Goal: Transaction & Acquisition: Purchase product/service

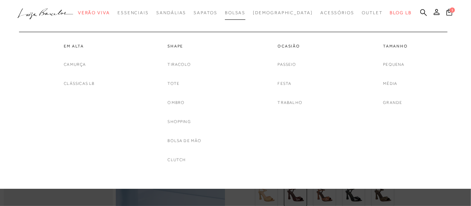
click at [246, 11] on span "Bolsas" at bounding box center [235, 12] width 21 height 5
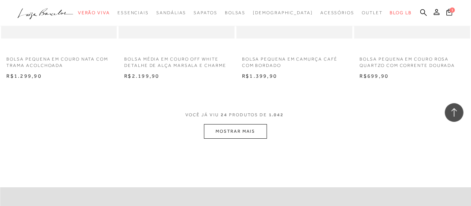
scroll to position [1343, 0]
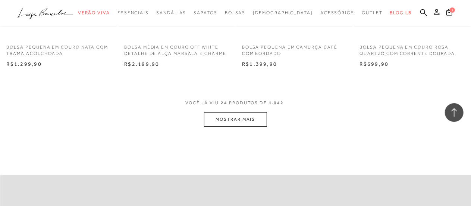
click at [236, 117] on button "MOSTRAR MAIS" at bounding box center [235, 119] width 63 height 15
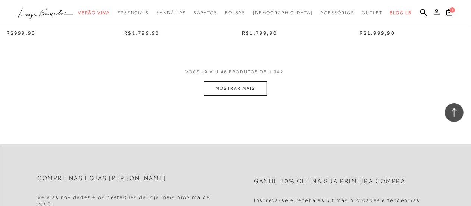
scroll to position [2760, 0]
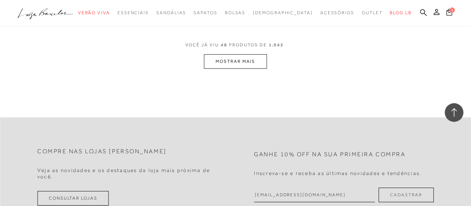
drag, startPoint x: 232, startPoint y: 70, endPoint x: 227, endPoint y: 65, distance: 7.7
click at [227, 62] on button "MOSTRAR MAIS" at bounding box center [235, 61] width 63 height 15
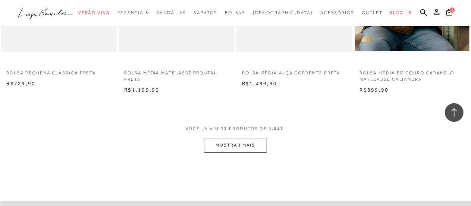
scroll to position [4028, 0]
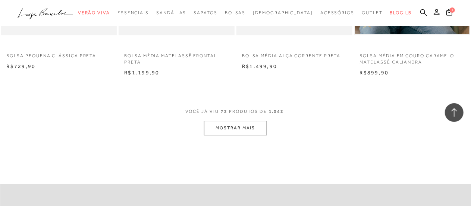
click at [236, 126] on button "MOSTRAR MAIS" at bounding box center [235, 127] width 63 height 15
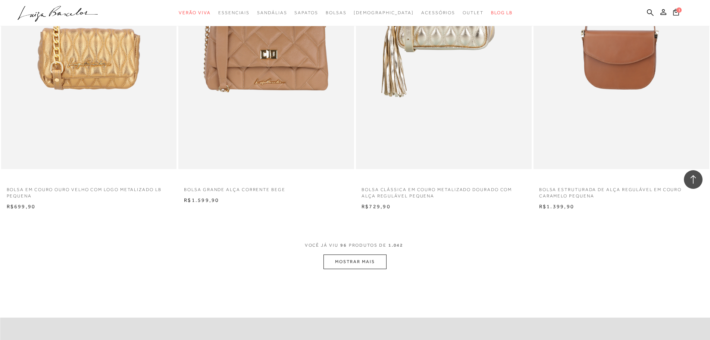
scroll to position [7411, 0]
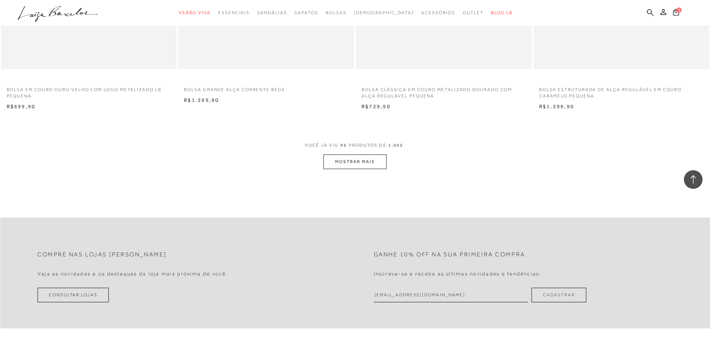
click at [358, 162] on button "MOSTRAR MAIS" at bounding box center [354, 161] width 63 height 15
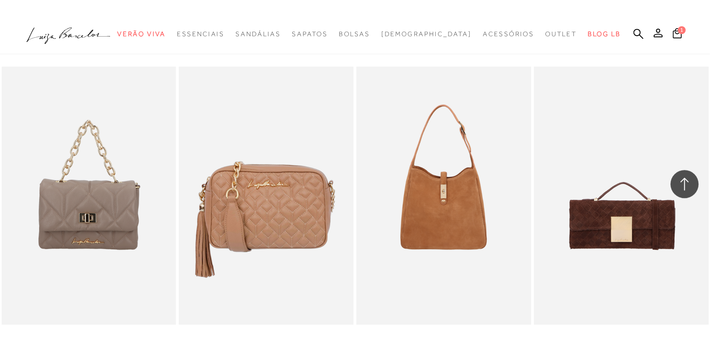
scroll to position [7500, 0]
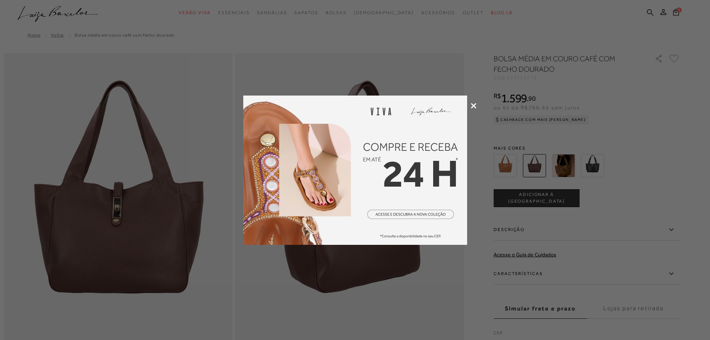
type input "[EMAIL_ADDRESS][DOMAIN_NAME]"
click at [471, 104] on icon at bounding box center [474, 106] width 6 height 6
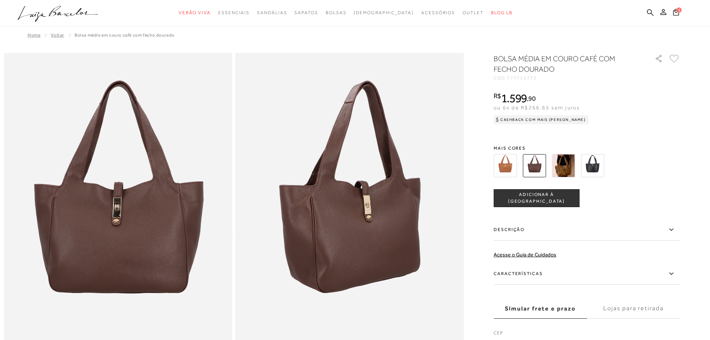
click at [471, 166] on img at bounding box center [592, 165] width 23 height 23
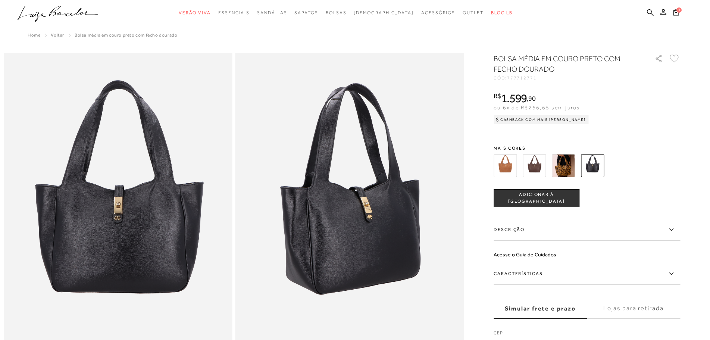
click at [471, 162] on img at bounding box center [504, 165] width 23 height 23
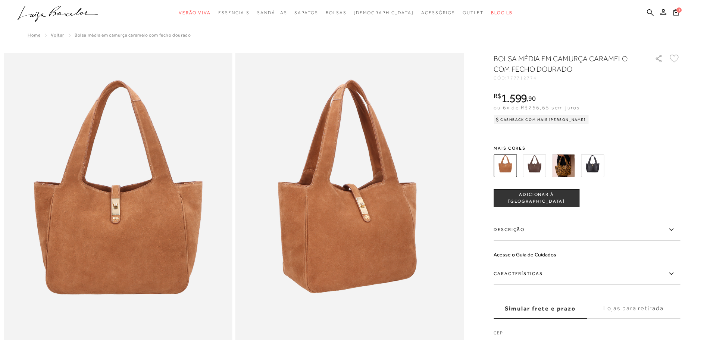
click at [471, 164] on img at bounding box center [534, 165] width 23 height 23
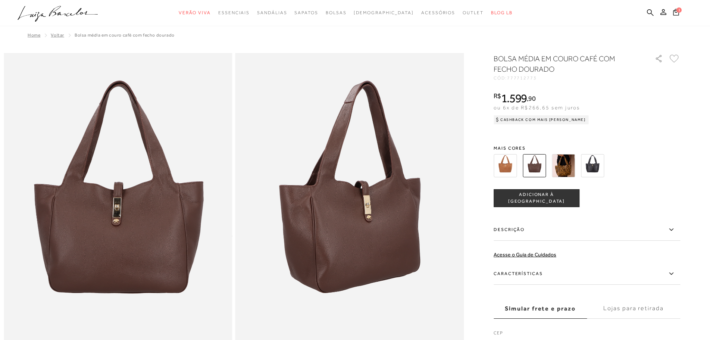
click at [471, 200] on span "ADICIONAR À [GEOGRAPHIC_DATA]" at bounding box center [536, 197] width 85 height 13
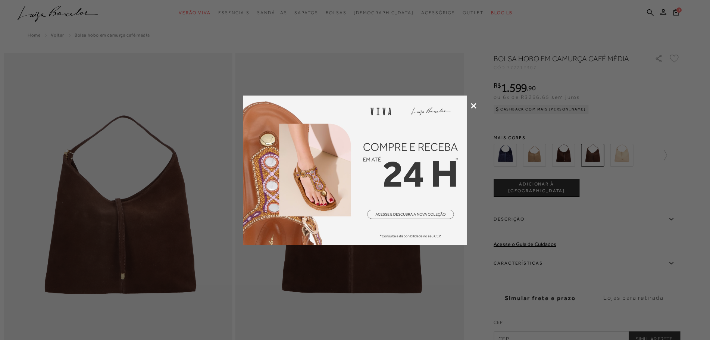
type input "[EMAIL_ADDRESS][DOMAIN_NAME]"
click at [468, 112] on div at bounding box center [355, 170] width 710 height 340
click at [469, 106] on div at bounding box center [355, 170] width 710 height 340
click at [471, 102] on div at bounding box center [355, 170] width 710 height 340
click at [471, 103] on icon at bounding box center [474, 106] width 6 height 6
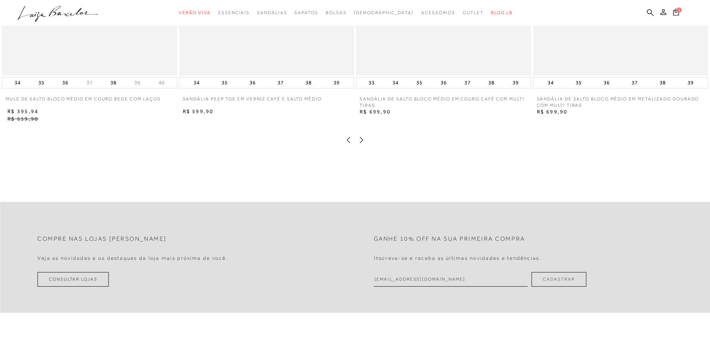
scroll to position [942, 0]
